Goal: Information Seeking & Learning: Learn about a topic

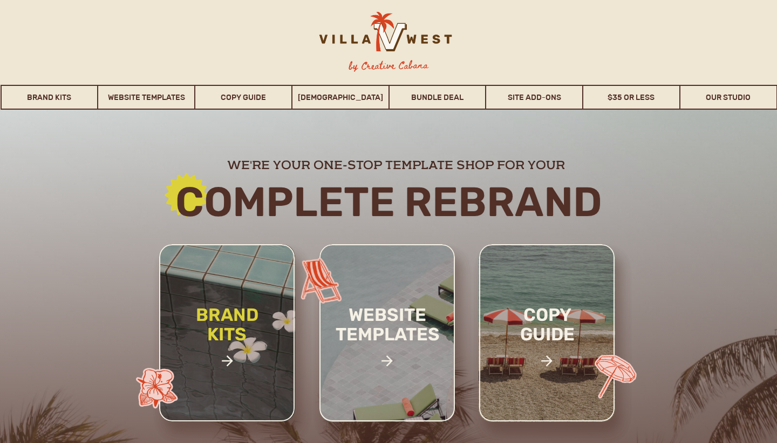
click at [234, 334] on h2 "brand kits" at bounding box center [226, 342] width 91 height 75
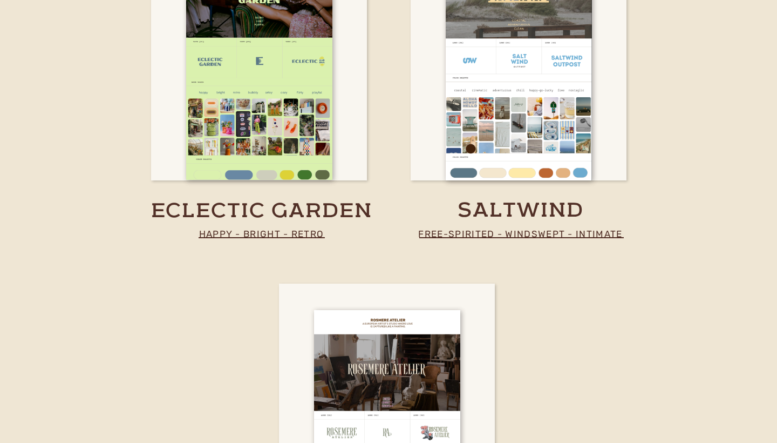
scroll to position [2415, 0]
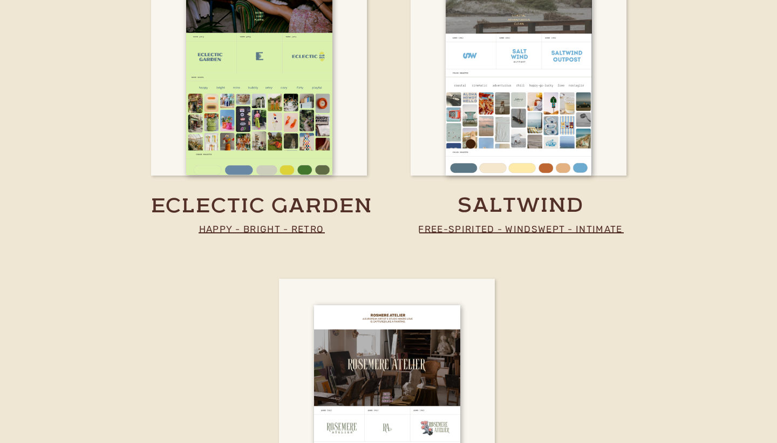
click at [264, 228] on p "happy - bright - retro" at bounding box center [261, 229] width 173 height 16
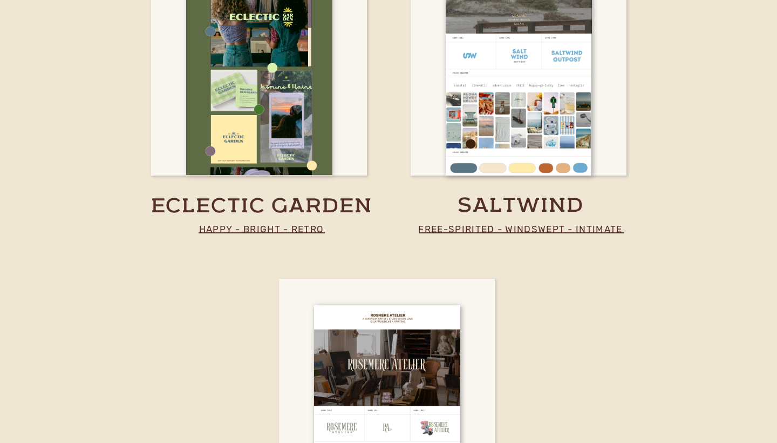
click at [269, 100] on div at bounding box center [259, 53] width 146 height 243
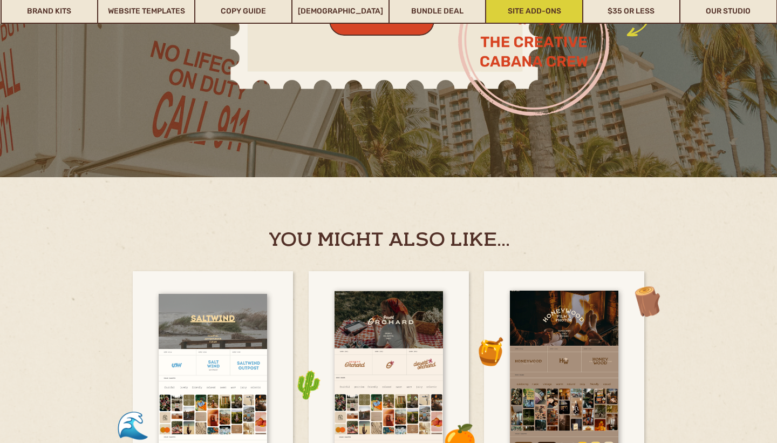
scroll to position [2557, 0]
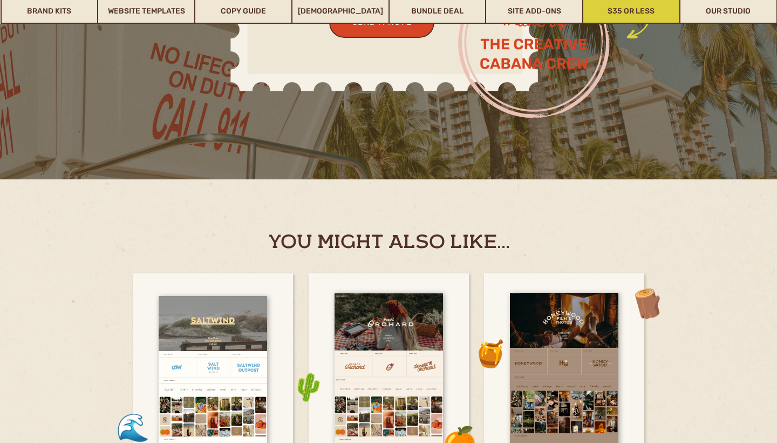
click at [627, 16] on link "$35 or Less" at bounding box center [632, 11] width 96 height 25
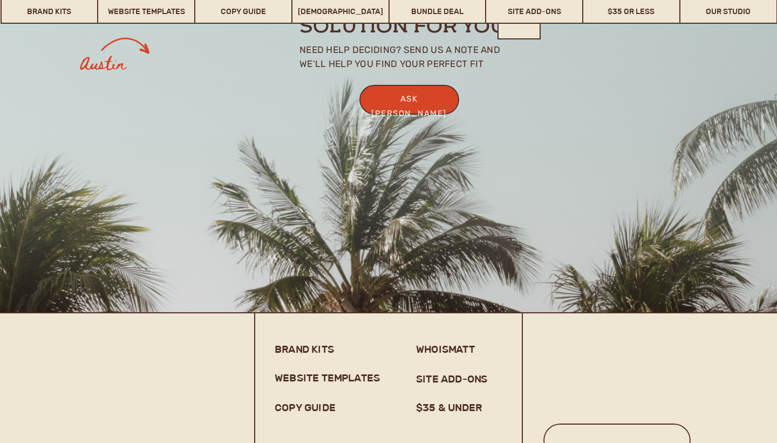
scroll to position [8443, 0]
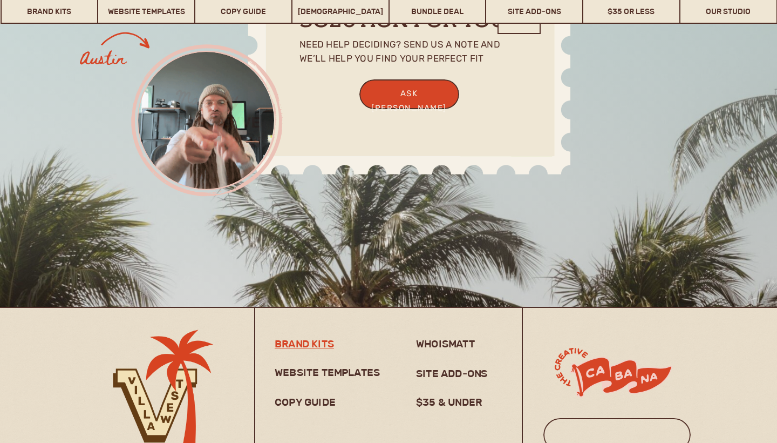
click at [309, 344] on h3 "brand kits" at bounding box center [307, 343] width 65 height 13
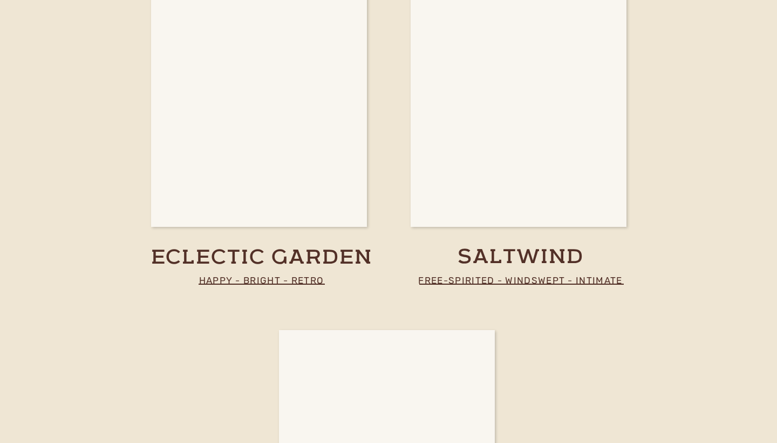
scroll to position [2362, 0]
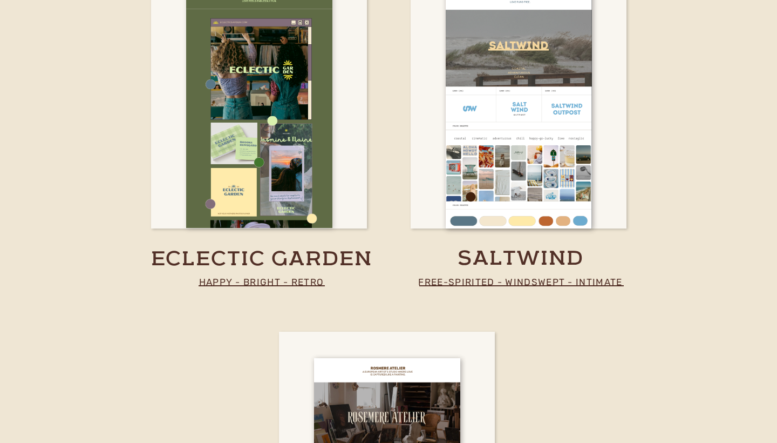
click at [257, 81] on div at bounding box center [259, 106] width 146 height 243
